Goal: Answer question/provide support: Share knowledge or assist other users

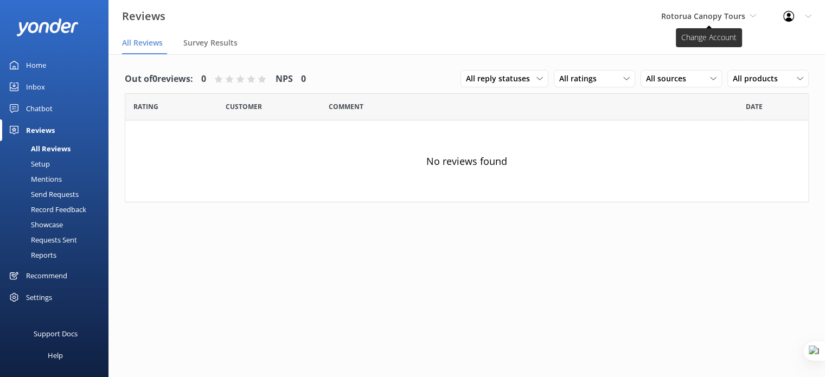
click at [736, 19] on span "Rotorua Canopy Tours" at bounding box center [703, 16] width 84 height 10
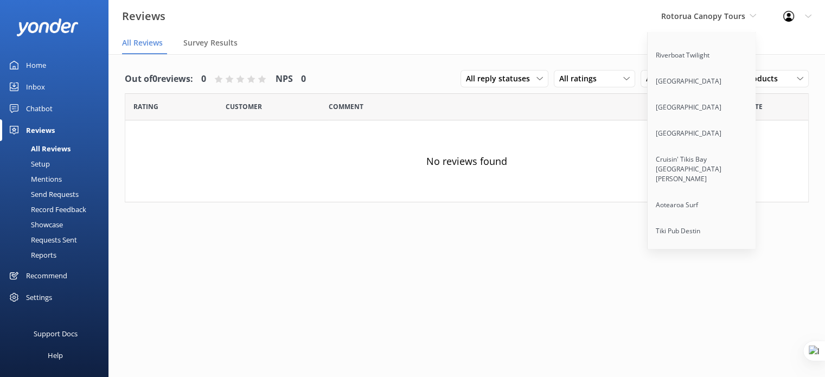
scroll to position [8483, 0]
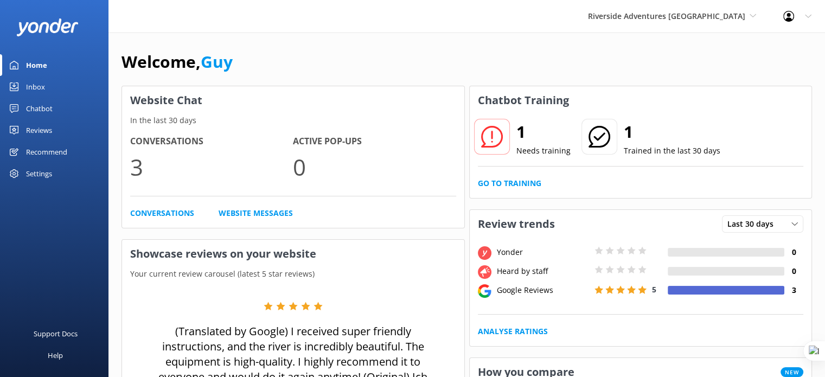
click at [48, 87] on link "Inbox" at bounding box center [54, 87] width 108 height 22
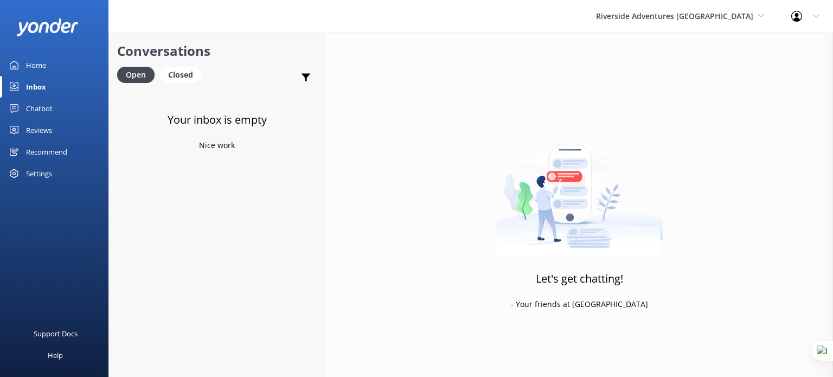
click at [50, 115] on div "Chatbot" at bounding box center [39, 109] width 27 height 22
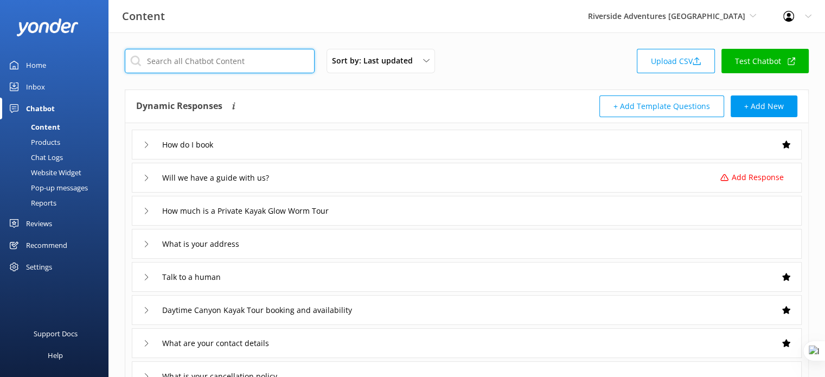
click at [221, 56] on input "text" at bounding box center [220, 61] width 190 height 24
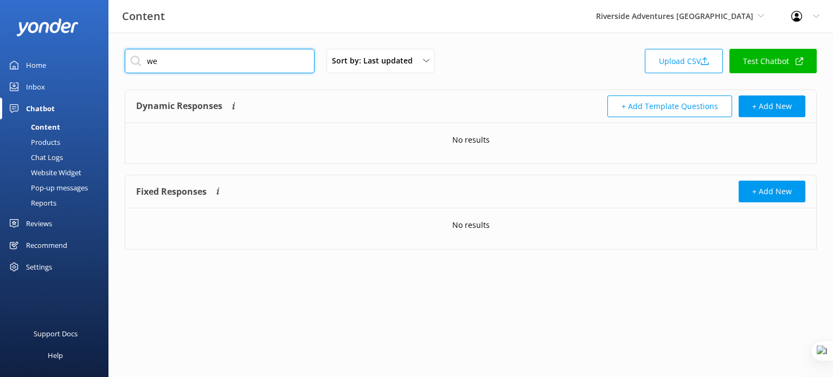
type input "w"
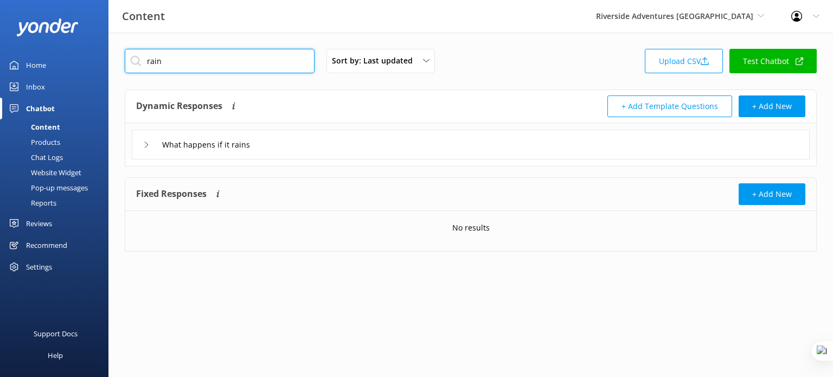
type input "rain"
click at [289, 143] on div "What happens if it rains" at bounding box center [471, 145] width 678 height 30
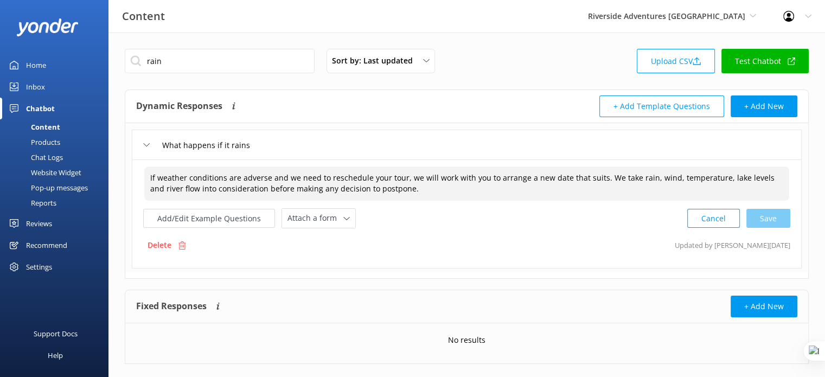
drag, startPoint x: 401, startPoint y: 190, endPoint x: 135, endPoint y: 173, distance: 266.8
click at [135, 173] on div "If weather conditions are adverse and we need to reschedule your tour, we will …" at bounding box center [467, 213] width 670 height 109
paste textarea "Due to the nature of our activities being outdoors, we can't always predict the…"
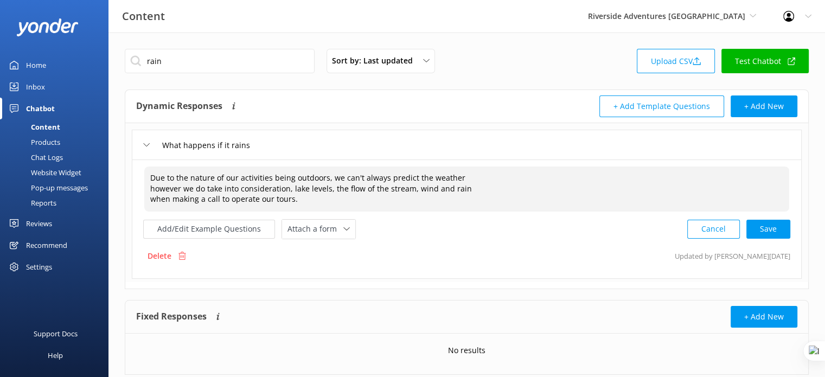
click at [149, 187] on textarea "Due to the nature of our activities being outdoors, we can't always predict the…" at bounding box center [466, 188] width 645 height 45
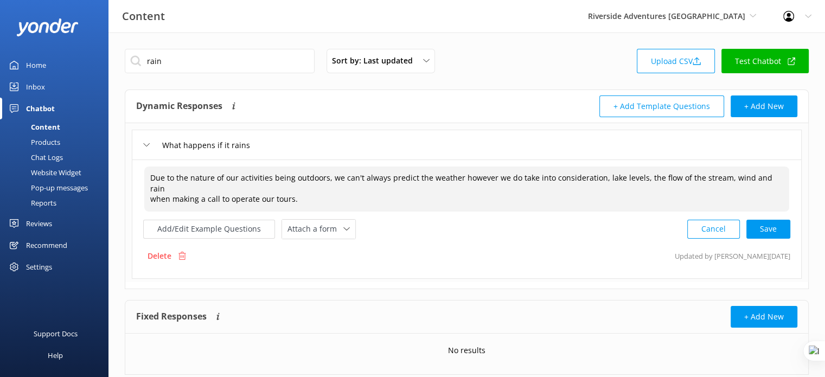
click at [151, 186] on textarea "Due to the nature of our activities being outdoors, we can't always predict the…" at bounding box center [466, 188] width 645 height 45
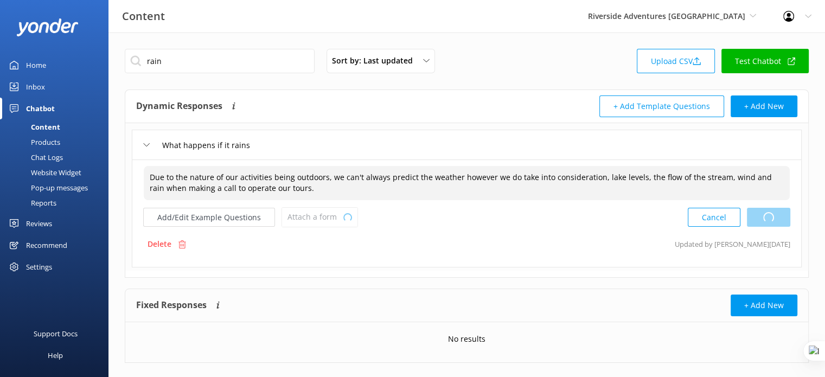
click at [774, 222] on div "Cancel Loading.." at bounding box center [739, 217] width 103 height 20
click at [169, 223] on button "Add/Edit Example Questions" at bounding box center [209, 217] width 132 height 19
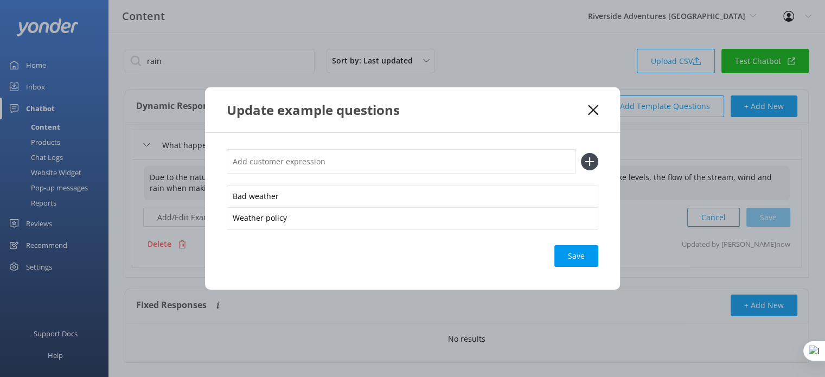
type textarea "Due to the nature of our activities being outdoors, we can't always predict the…"
click at [330, 169] on input "text" at bounding box center [401, 161] width 349 height 24
paste input "Do tours run in the rain?"
type input "Do tours run in the rain?"
click at [592, 169] on icon at bounding box center [589, 161] width 17 height 17
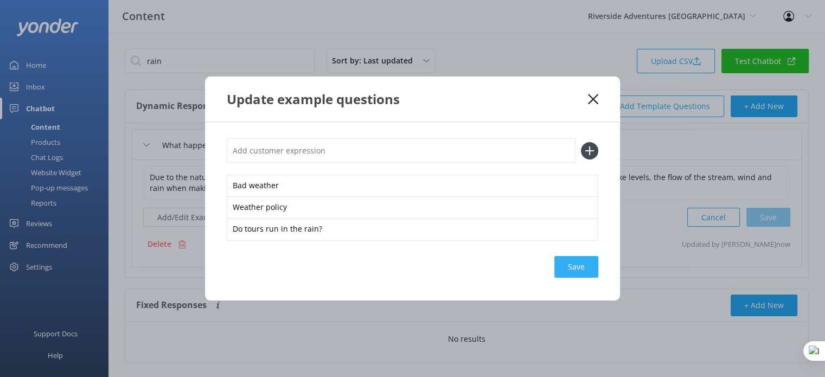
click at [590, 274] on div "Save" at bounding box center [576, 267] width 44 height 22
click at [63, 129] on div "Update example questions Bad weather Weather policy Do tours run in the rain? S…" at bounding box center [412, 188] width 825 height 377
click at [574, 266] on div "Loading.." at bounding box center [576, 267] width 43 height 22
click at [599, 93] on div "Update example questions" at bounding box center [412, 98] width 415 height 45
click at [593, 97] on icon at bounding box center [593, 99] width 10 height 11
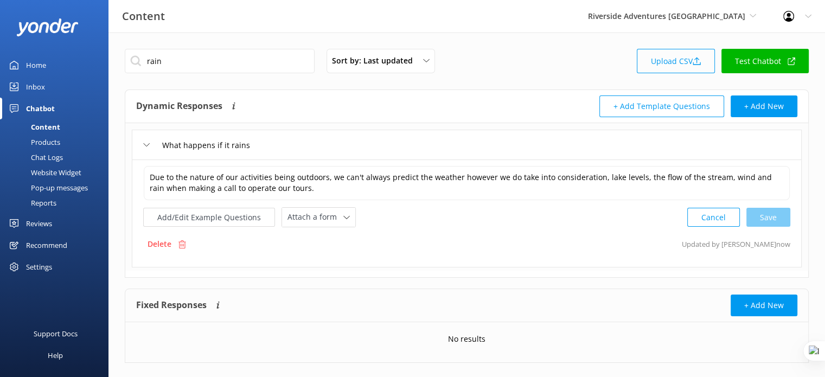
click at [691, 55] on link "Upload CSV" at bounding box center [676, 61] width 78 height 24
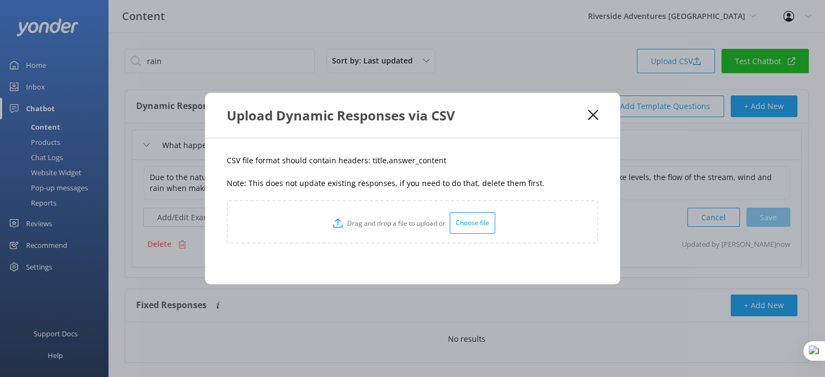
click at [478, 217] on div "Choose file" at bounding box center [473, 223] width 46 height 22
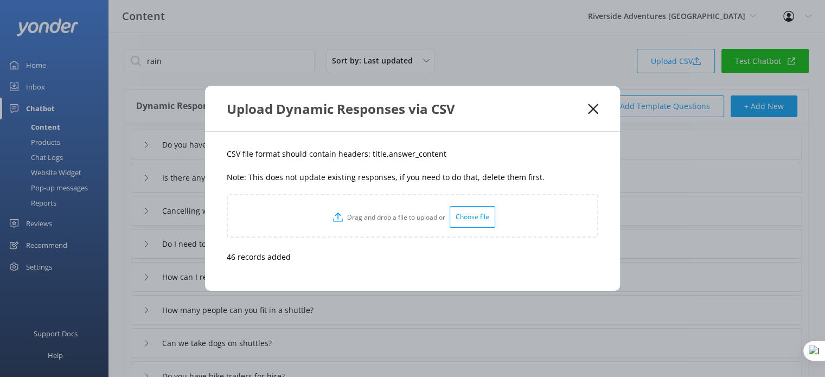
click at [594, 113] on icon at bounding box center [593, 109] width 10 height 11
